Goal: Navigation & Orientation: Find specific page/section

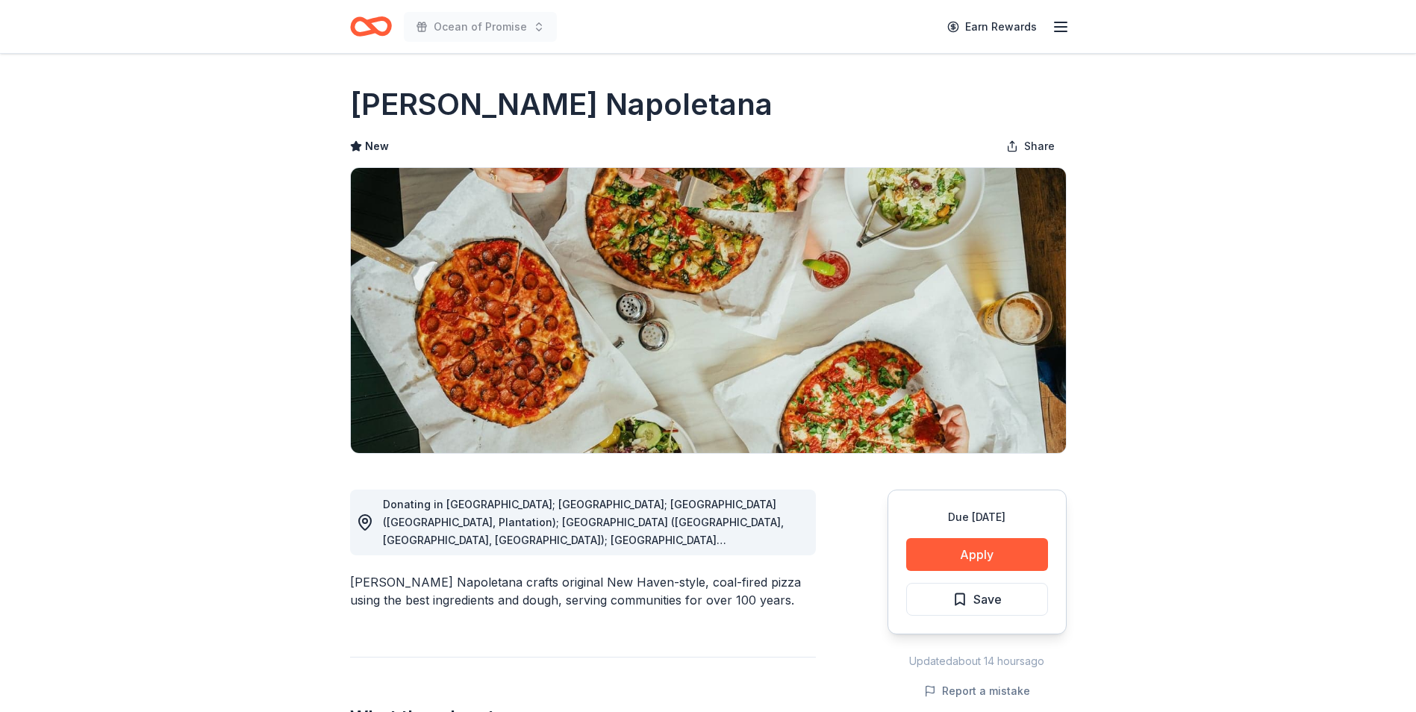
click at [384, 19] on icon "Home" at bounding box center [377, 26] width 23 height 15
click at [373, 29] on icon "Home" at bounding box center [377, 26] width 23 height 15
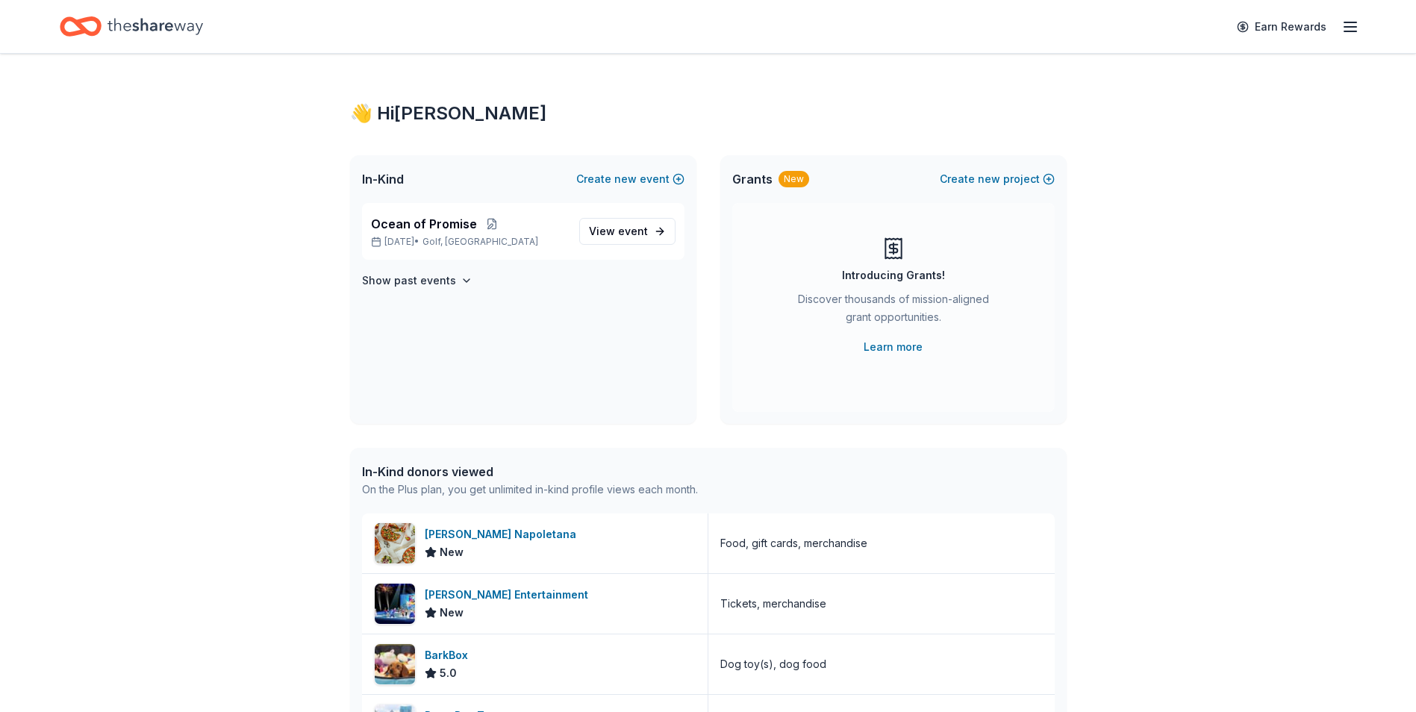
click at [488, 30] on div "Earn Rewards" at bounding box center [708, 26] width 1297 height 35
click at [641, 227] on span "event" at bounding box center [633, 231] width 30 height 13
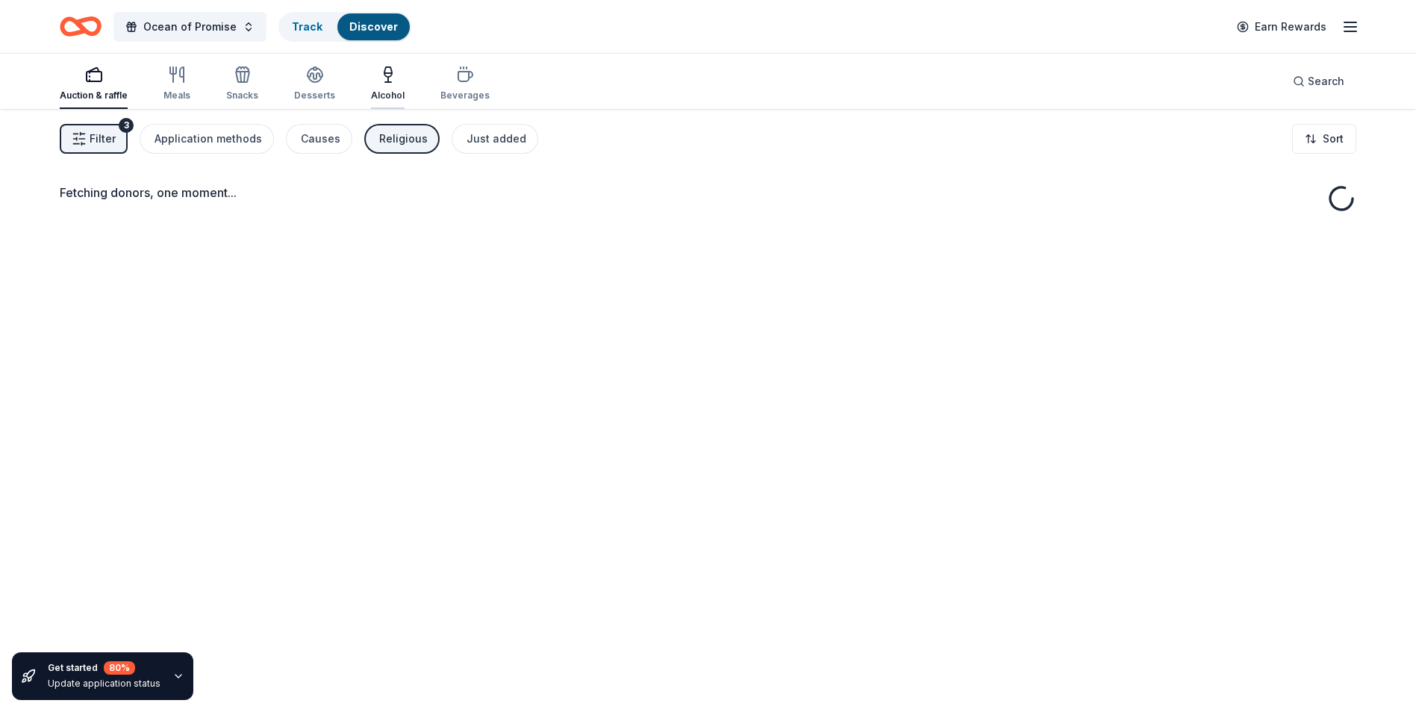
click at [387, 76] on icon "button" at bounding box center [388, 75] width 18 height 18
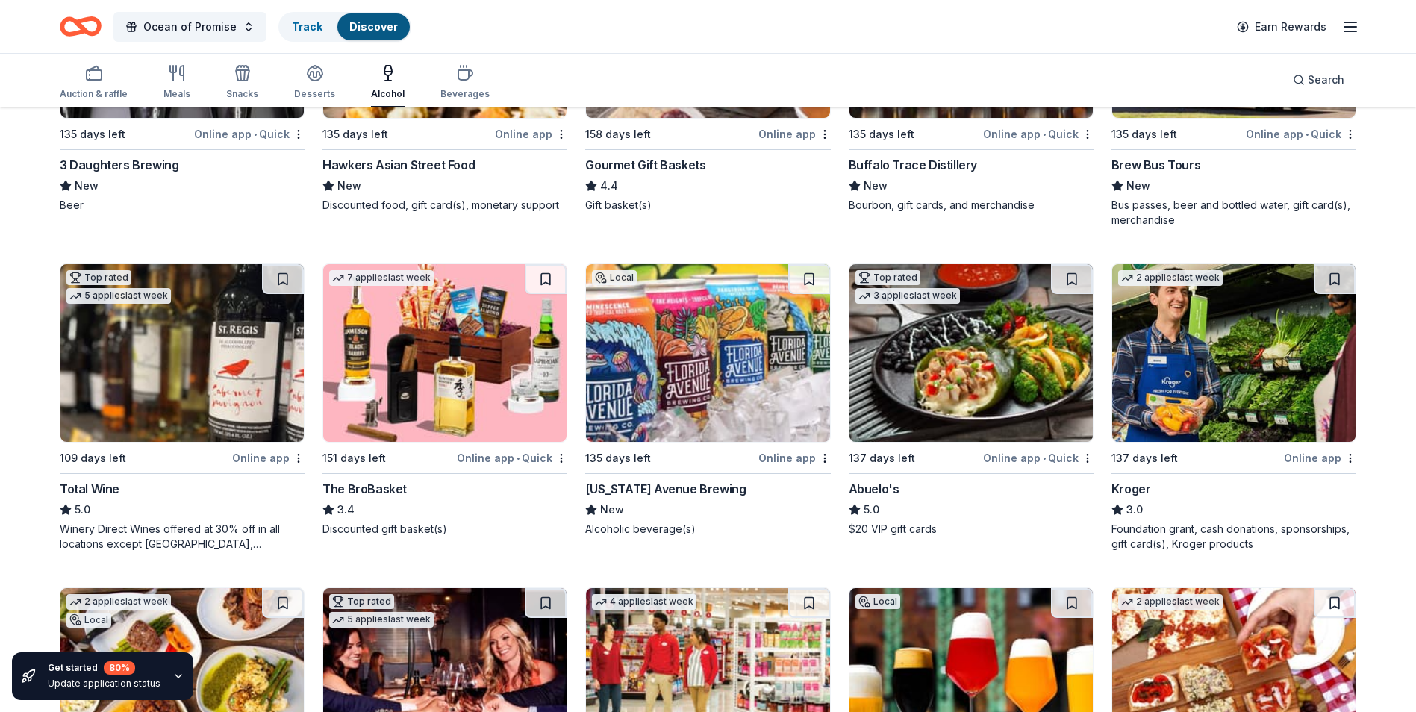
scroll to position [281, 0]
